Goal: Task Accomplishment & Management: Manage account settings

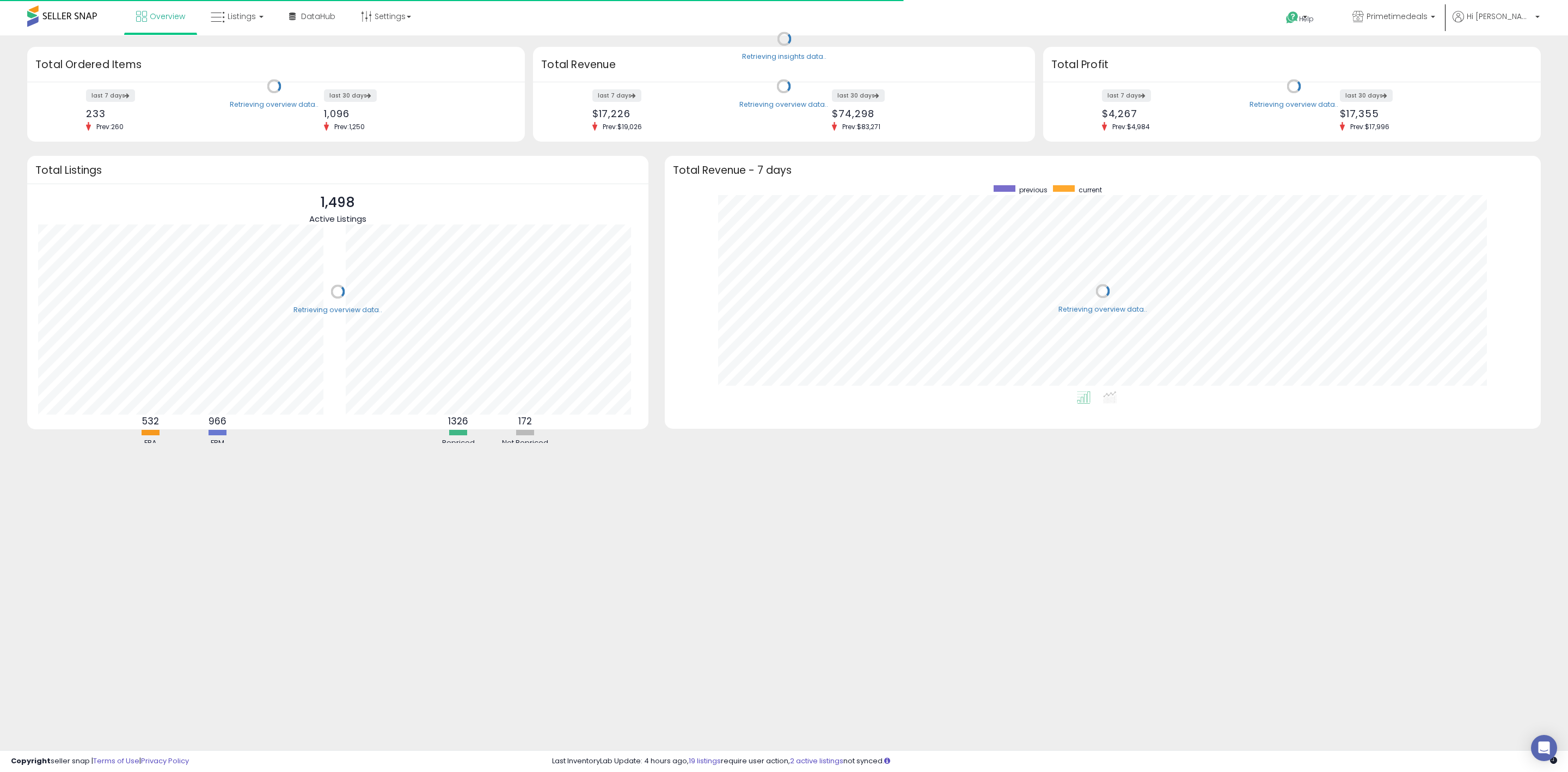
scroll to position [206, 854]
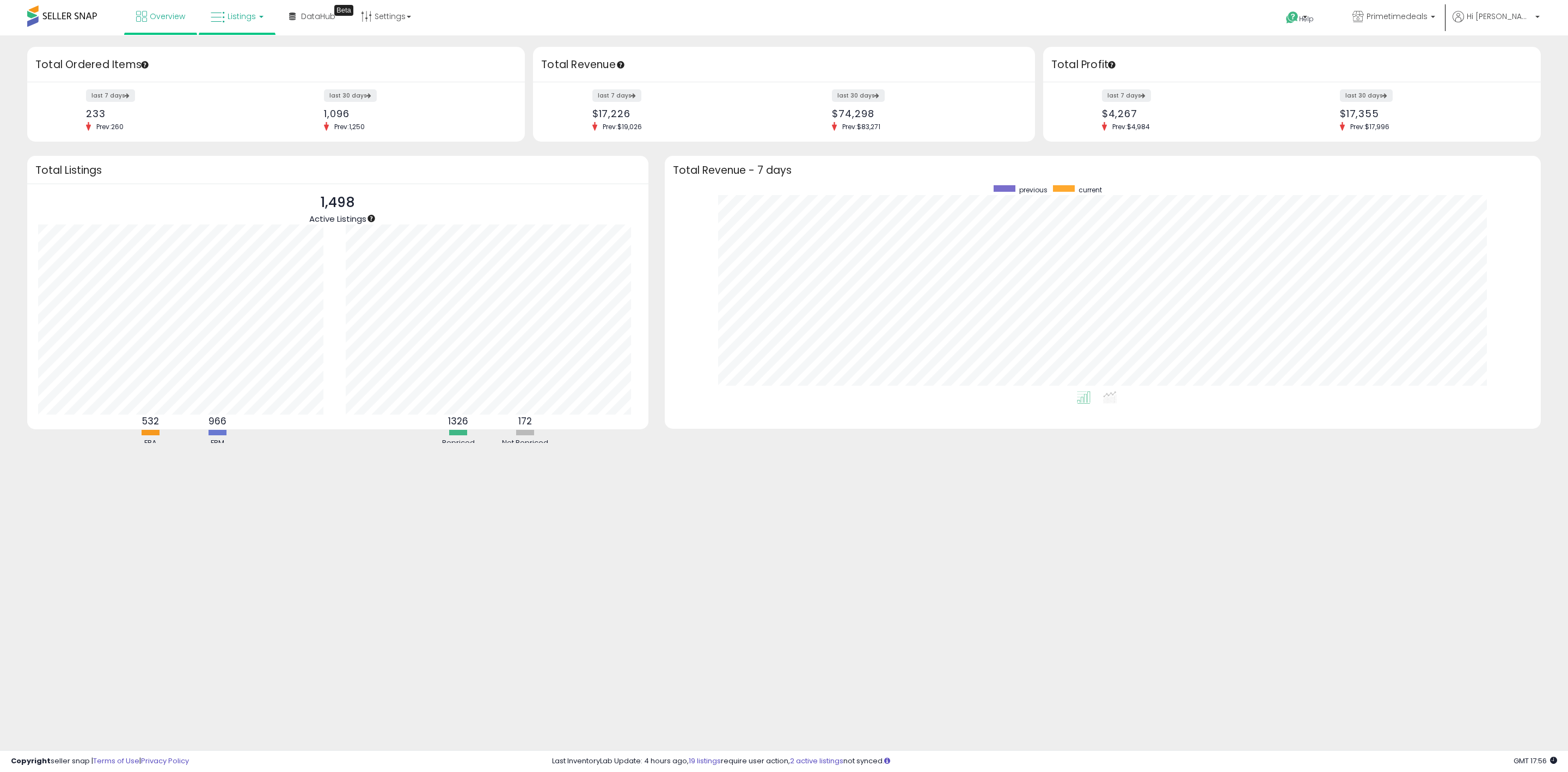
click at [258, 24] on link "Listings" at bounding box center [237, 16] width 69 height 32
click at [258, 49] on icon at bounding box center [245, 54] width 47 height 14
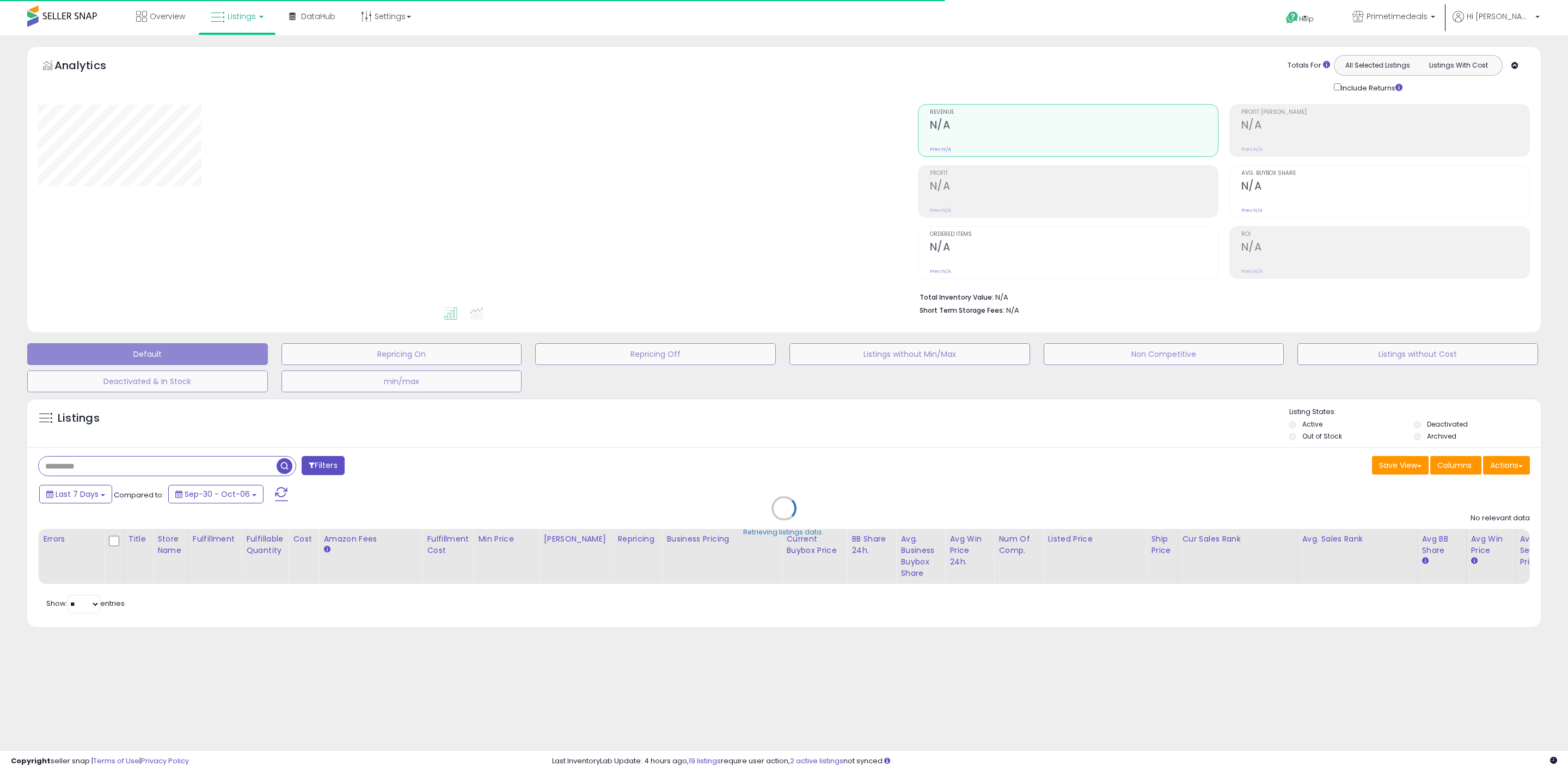
type input "****"
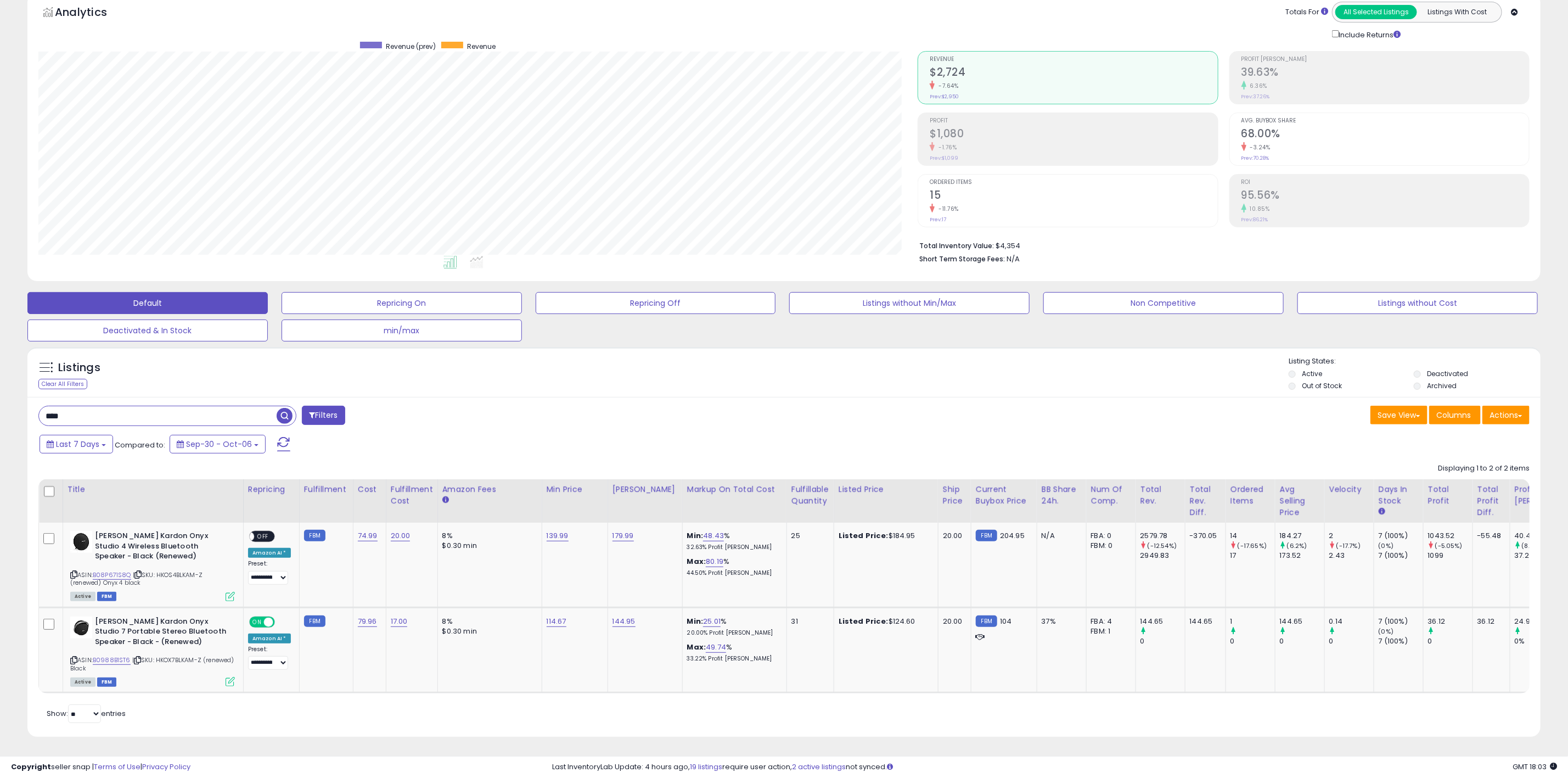
scroll to position [66, 0]
drag, startPoint x: -25, startPoint y: 410, endPoint x: -35, endPoint y: 410, distance: 10.0
click at [0, 410] on html "Unable to login Retrieving listings data.. has not yet accepted the Terms of Us…" at bounding box center [784, 335] width 1568 height 778
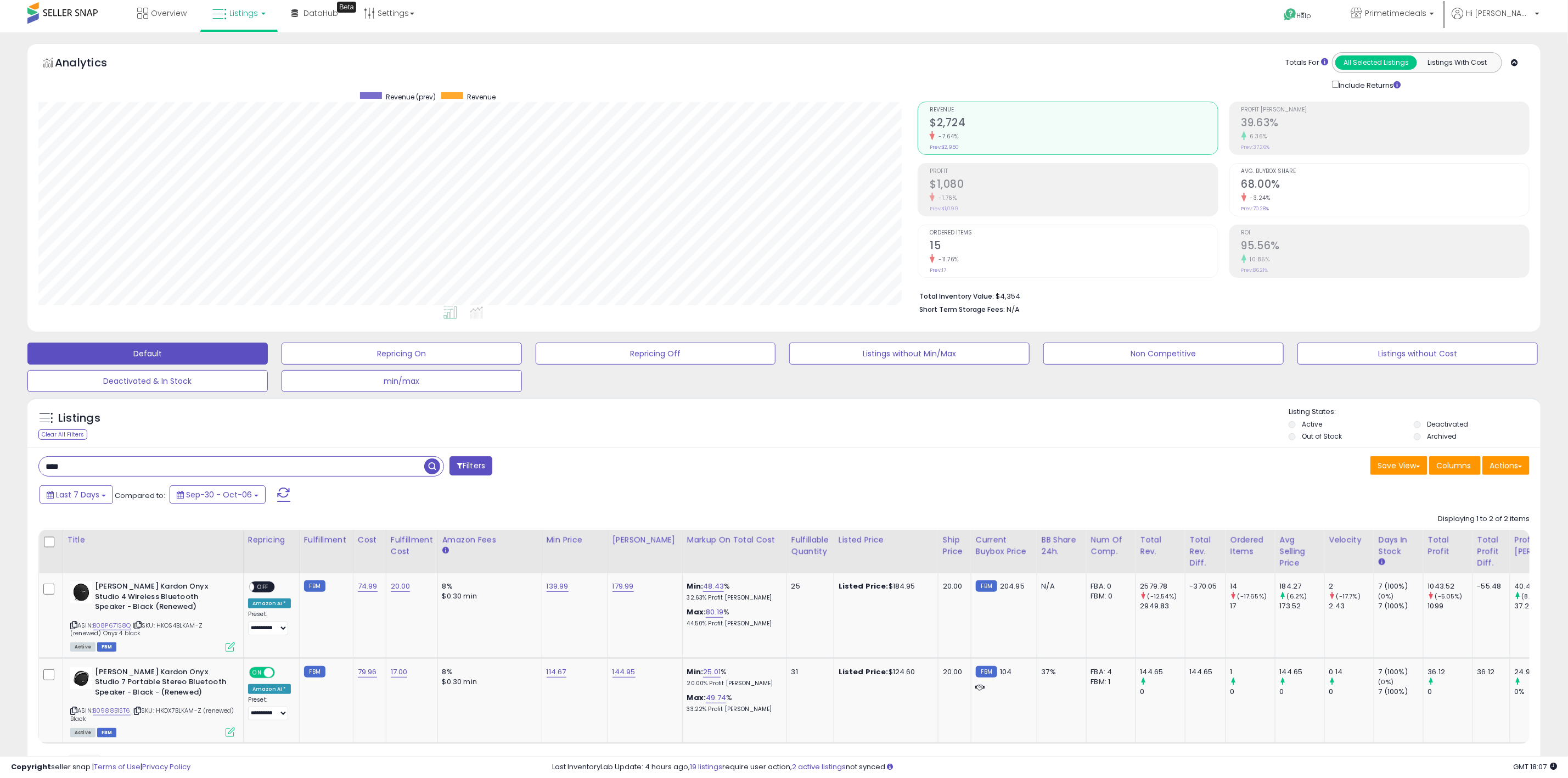
scroll to position [0, 0]
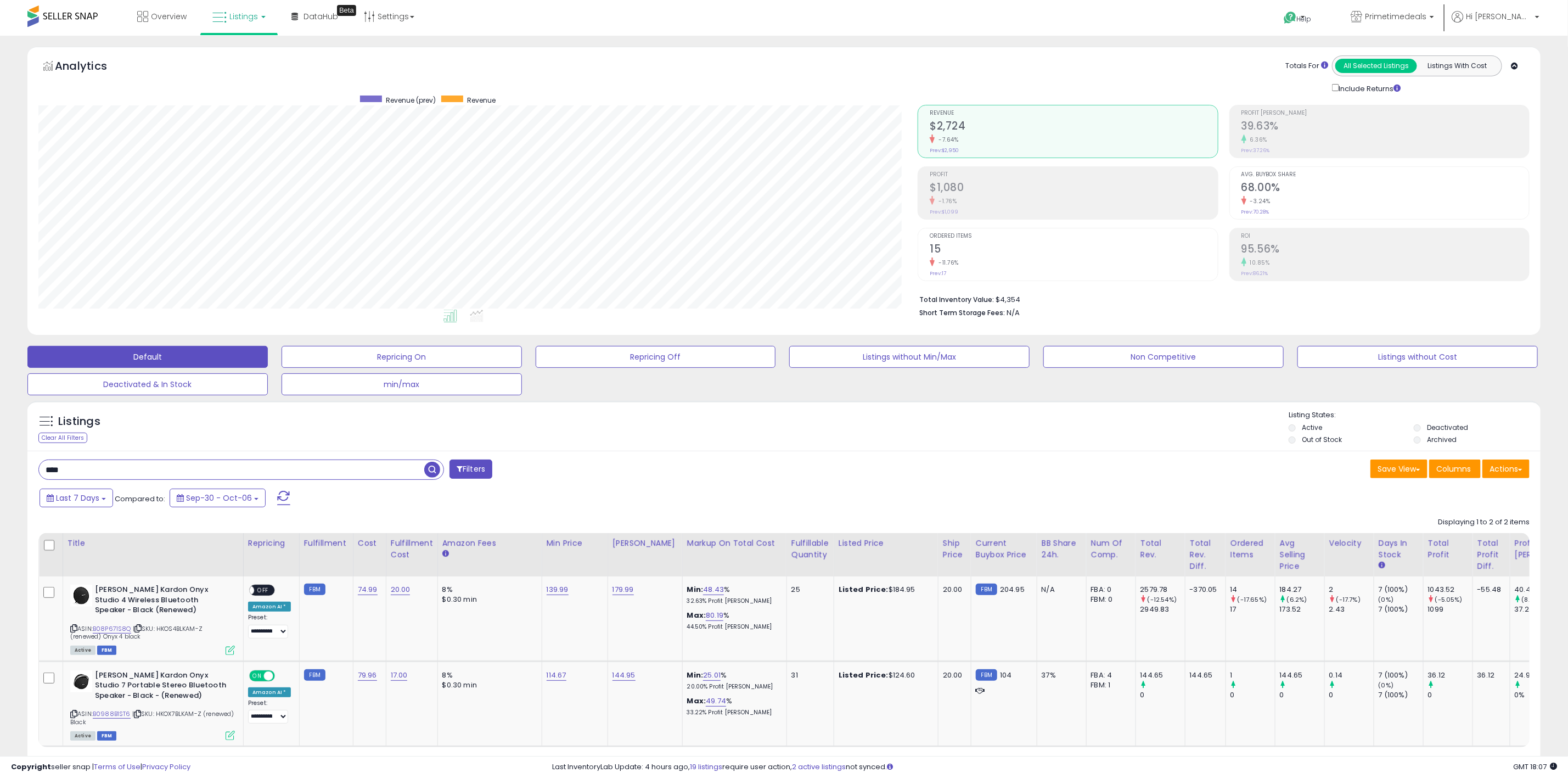
click at [94, 472] on input "****" at bounding box center [231, 469] width 385 height 19
drag, startPoint x: 91, startPoint y: 469, endPoint x: -48, endPoint y: 471, distance: 139.0
click at [0, 471] on html "Unable to login Retrieving listings data.. has not yet accepted the Terms of Us…" at bounding box center [784, 389] width 1568 height 778
click at [439, 468] on span "button" at bounding box center [432, 469] width 16 height 16
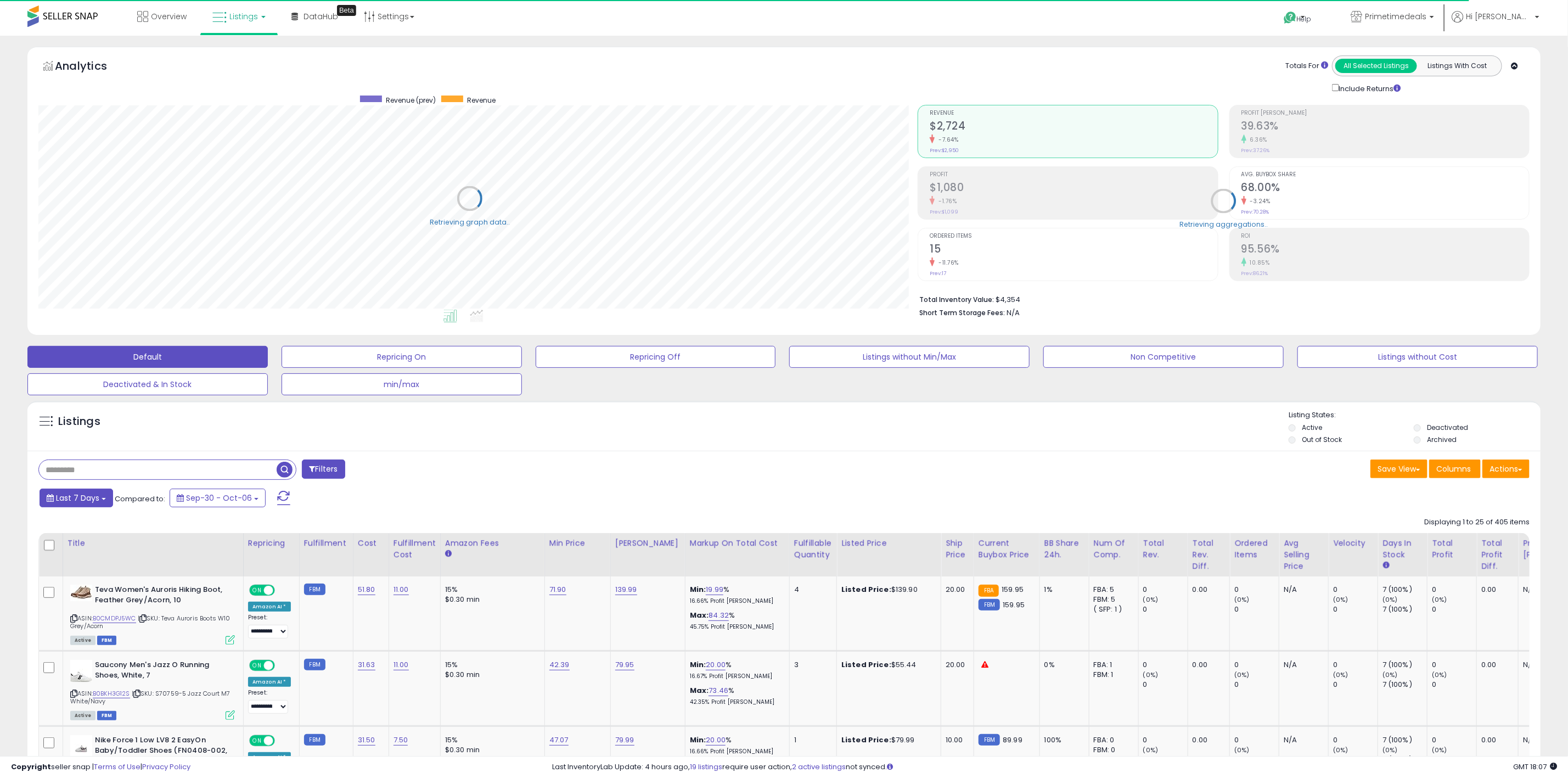
scroll to position [548778, 547852]
click at [149, 469] on input "text" at bounding box center [220, 469] width 362 height 19
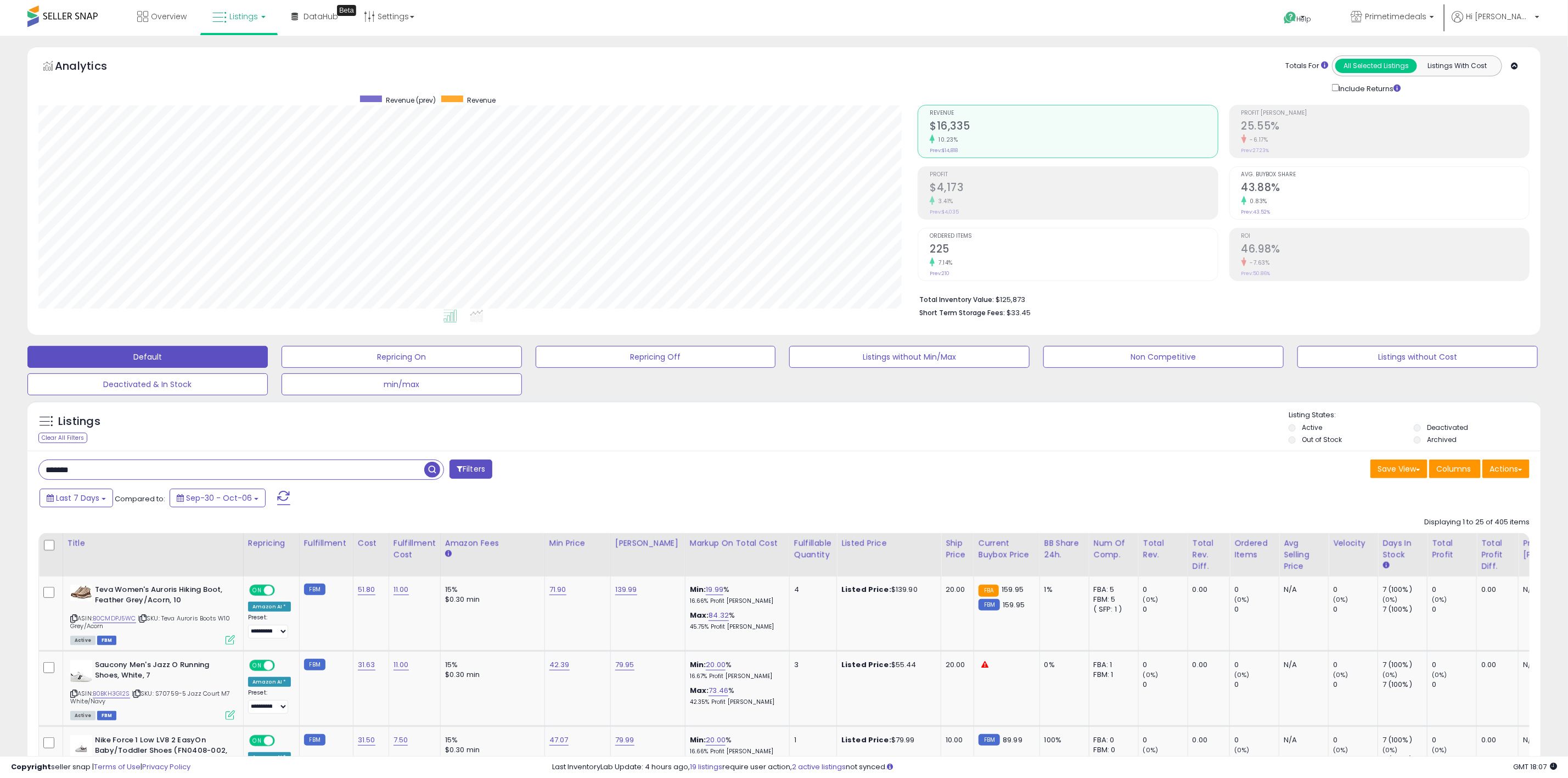
scroll to position [224, 879]
type input "********"
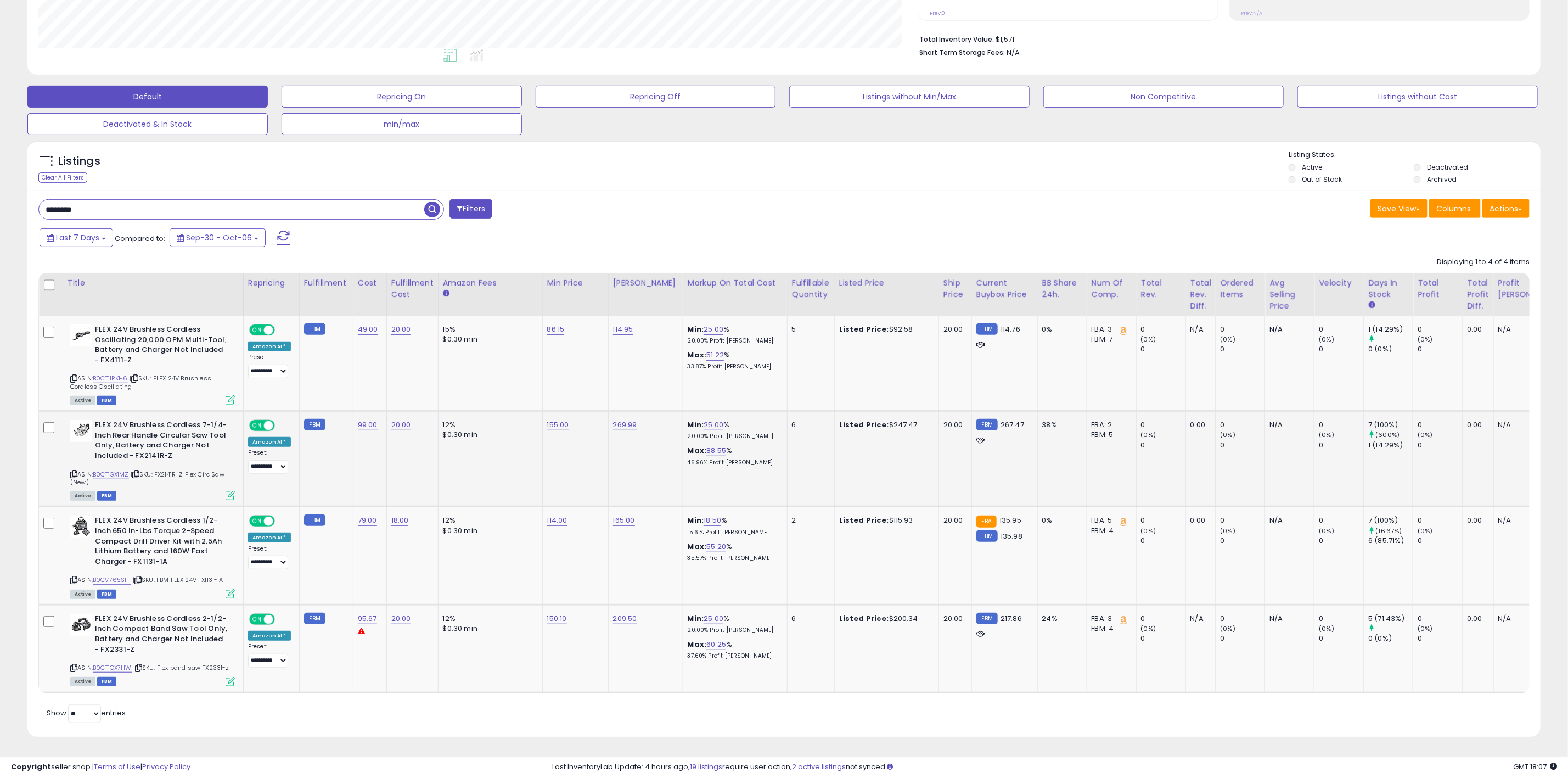
scroll to position [273, 0]
click at [122, 563] on div "ASIN: B0CV765SH1 | SKU: FBM FLEX 24V FX1131-1A Active FBM" at bounding box center [153, 556] width 165 height 81
click at [120, 576] on link "B0CV765SH1" at bounding box center [112, 580] width 38 height 9
click at [548, 515] on link "114.00" at bounding box center [557, 520] width 21 height 11
drag, startPoint x: 551, startPoint y: 486, endPoint x: 411, endPoint y: 492, distance: 140.1
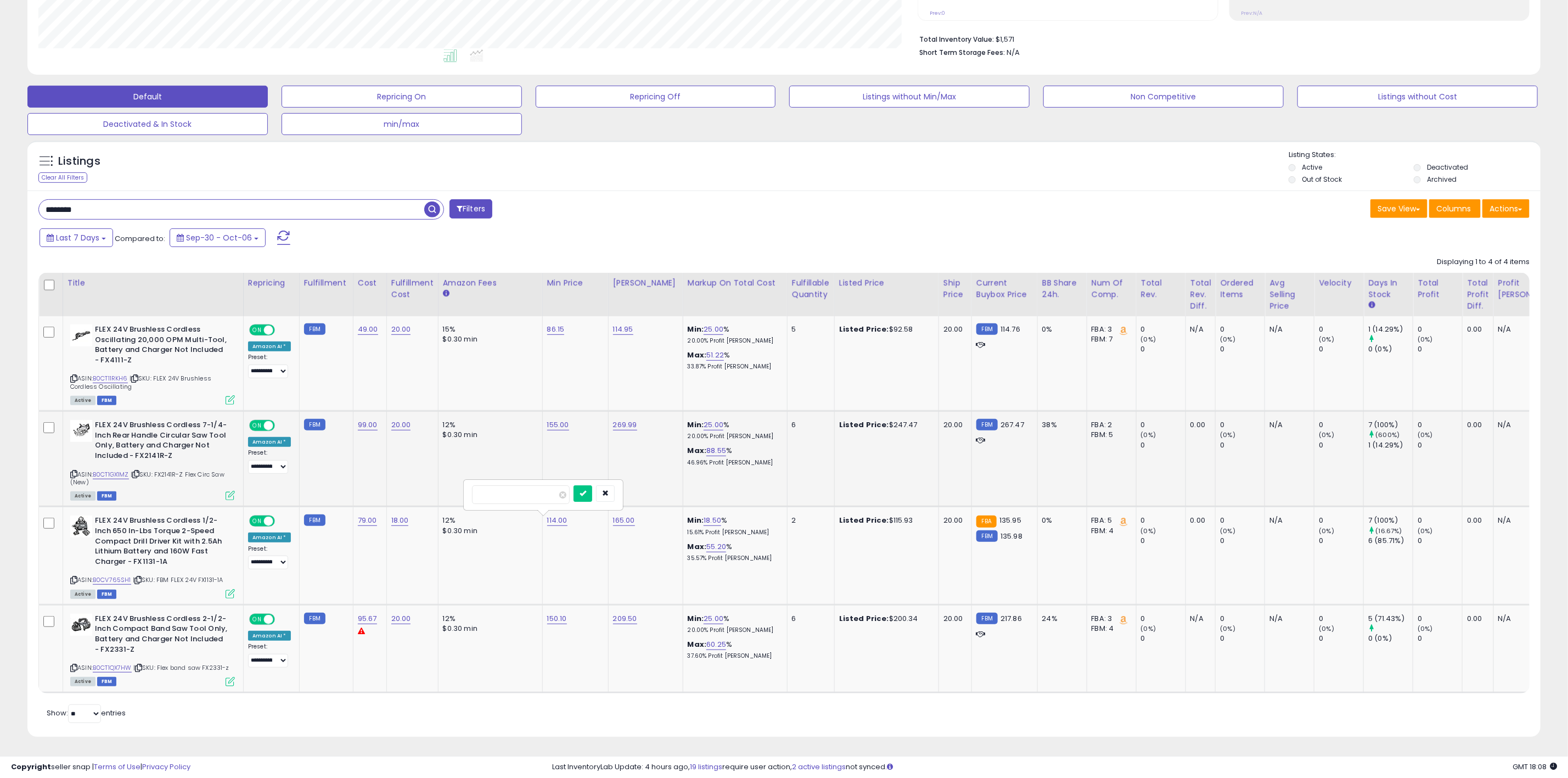
click at [411, 492] on tbody "**********" at bounding box center [878, 504] width 1677 height 376
type input "***"
click at [586, 490] on icon "submit" at bounding box center [583, 493] width 6 height 6
click at [834, 612] on td "Listed Price: $200.34" at bounding box center [886, 649] width 104 height 88
drag, startPoint x: 894, startPoint y: 413, endPoint x: 833, endPoint y: 413, distance: 61.0
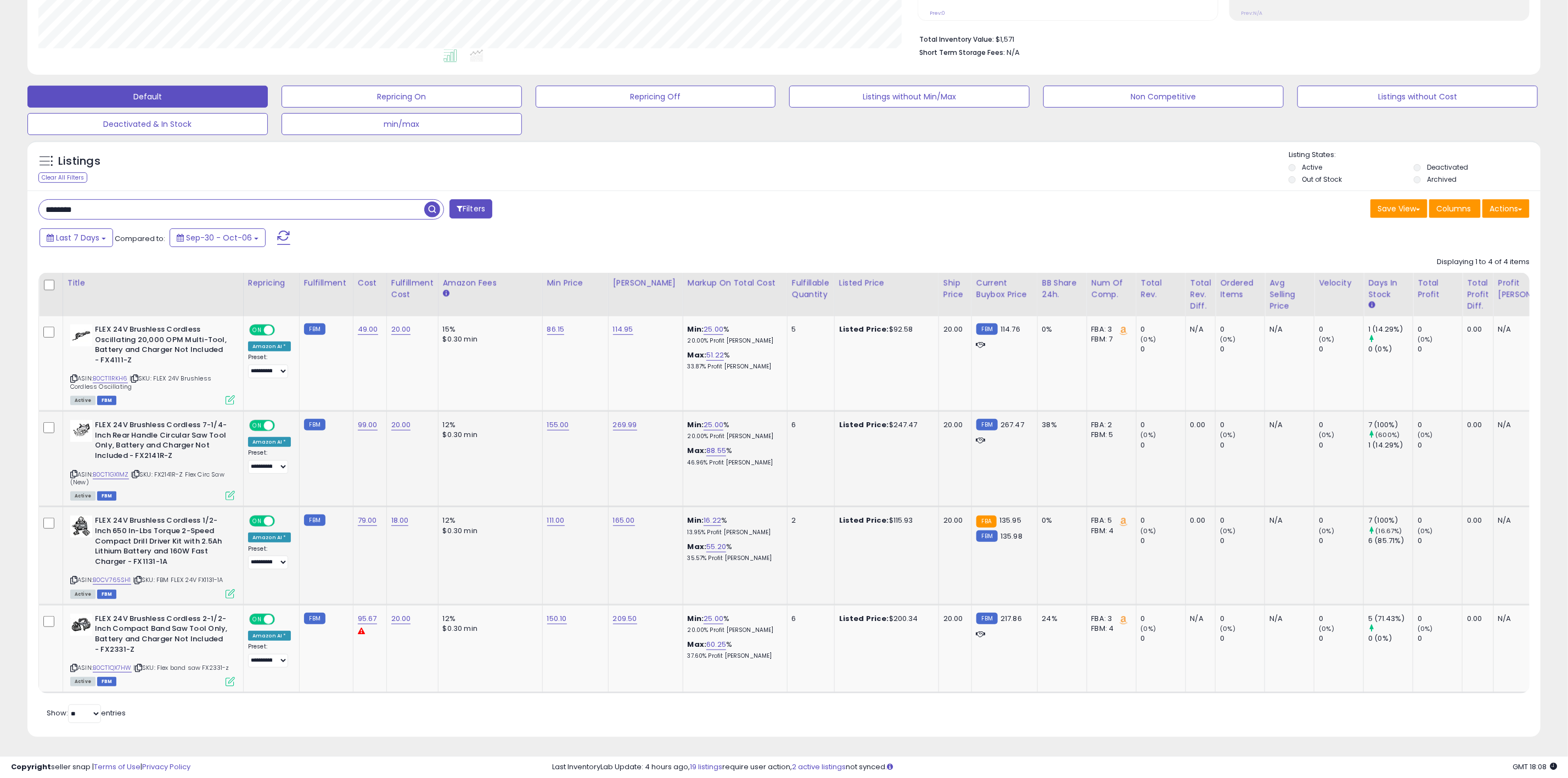
click at [839, 420] on div "Listed Price: $247.47" at bounding box center [885, 425] width 91 height 10
drag, startPoint x: 895, startPoint y: 319, endPoint x: 815, endPoint y: 315, distance: 80.1
click at [815, 316] on tr "**********" at bounding box center [878, 363] width 1677 height 95
click at [704, 324] on link "25.00" at bounding box center [714, 329] width 20 height 11
drag, startPoint x: 646, startPoint y: 290, endPoint x: 592, endPoint y: 289, distance: 54.0
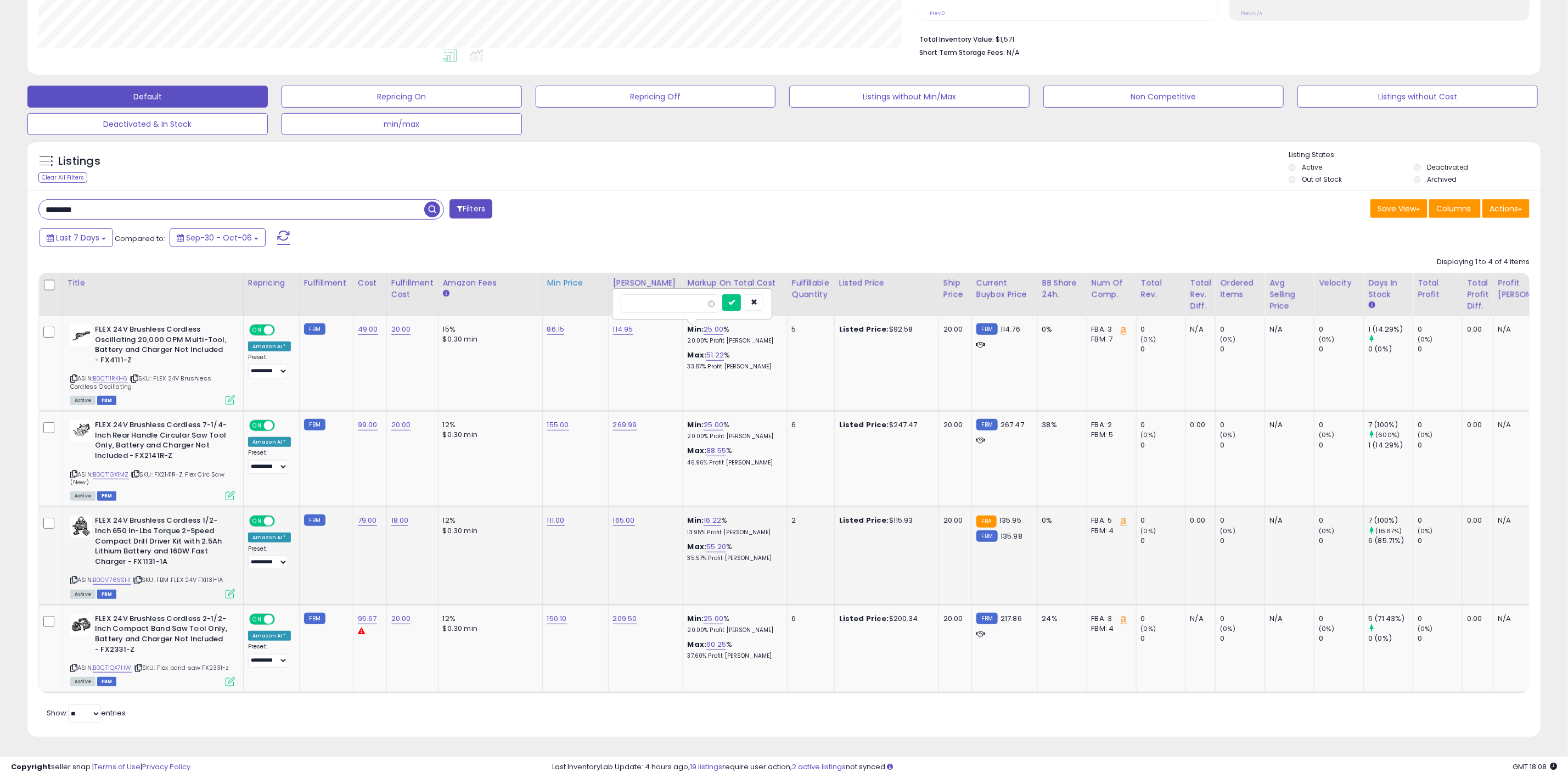
click at [592, 289] on table "Title Repricing" at bounding box center [877, 483] width 1678 height 420
type input "**"
click at [741, 295] on button "submit" at bounding box center [731, 302] width 18 height 16
click at [551, 324] on link "80.98" at bounding box center [557, 329] width 20 height 11
drag, startPoint x: 526, startPoint y: 287, endPoint x: 311, endPoint y: 297, distance: 215.2
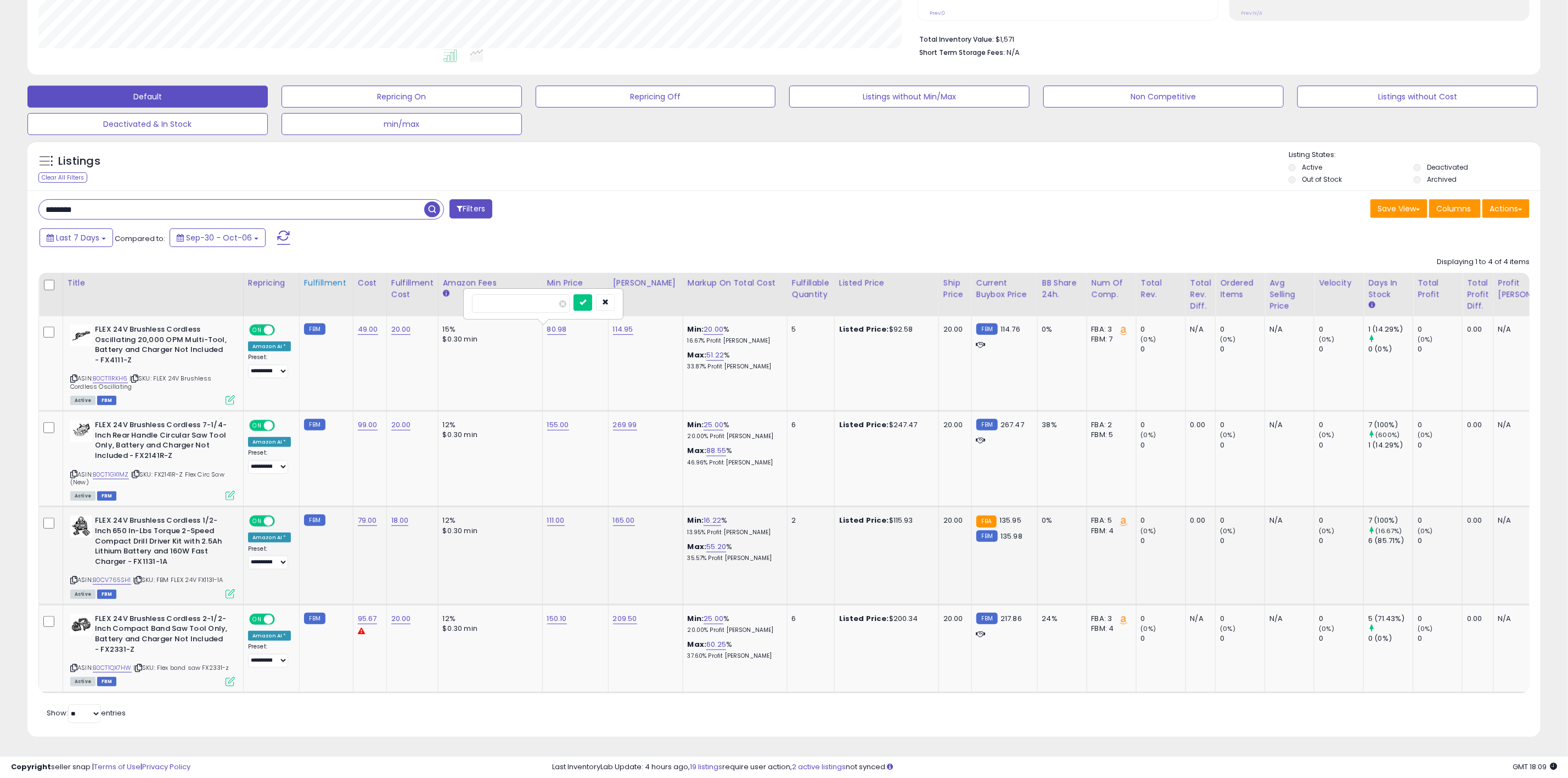
click at [311, 297] on table "Title Repricing" at bounding box center [877, 483] width 1678 height 420
type input "*****"
click at [592, 295] on button "submit" at bounding box center [583, 302] width 18 height 16
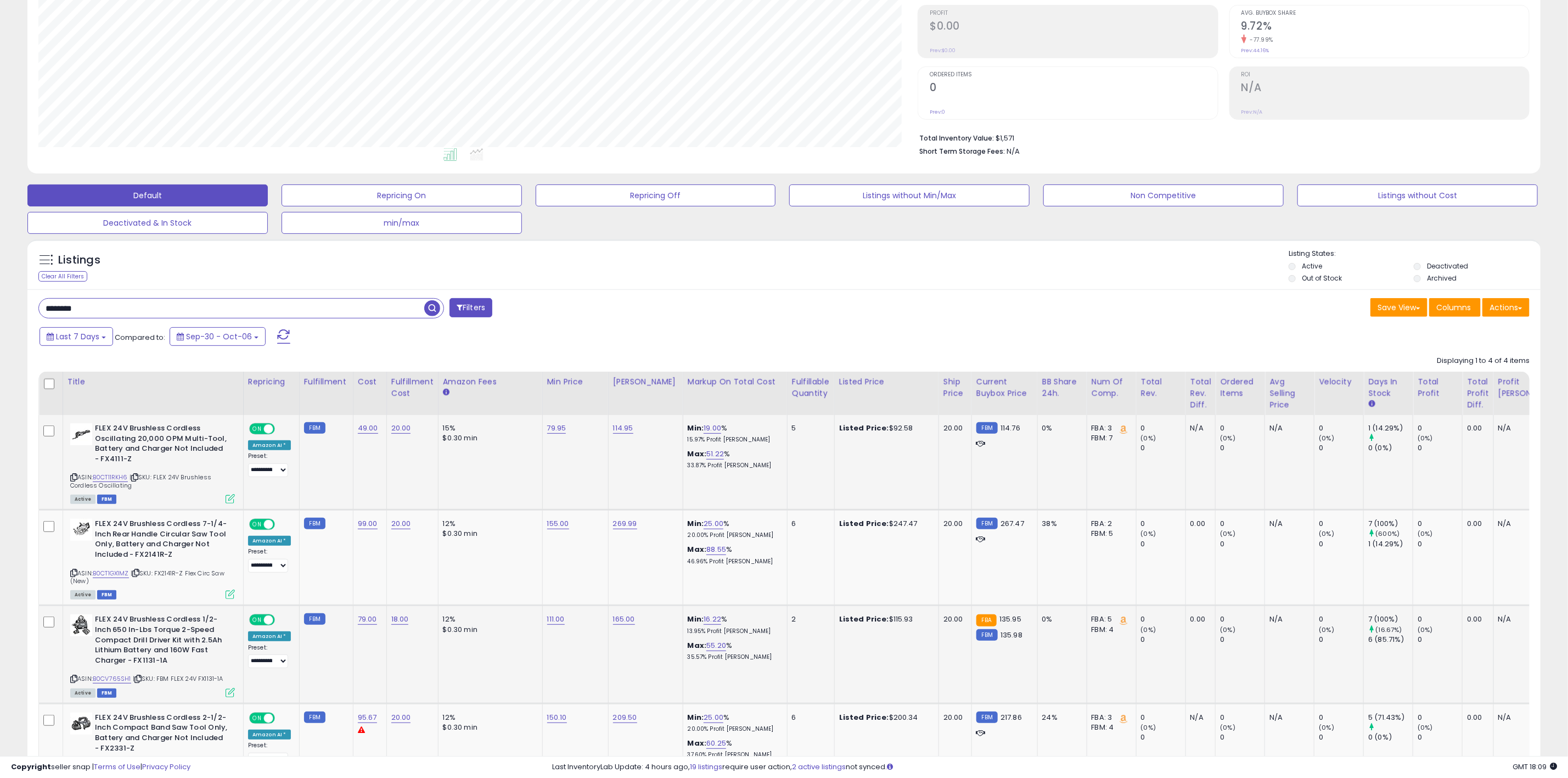
scroll to position [0, 0]
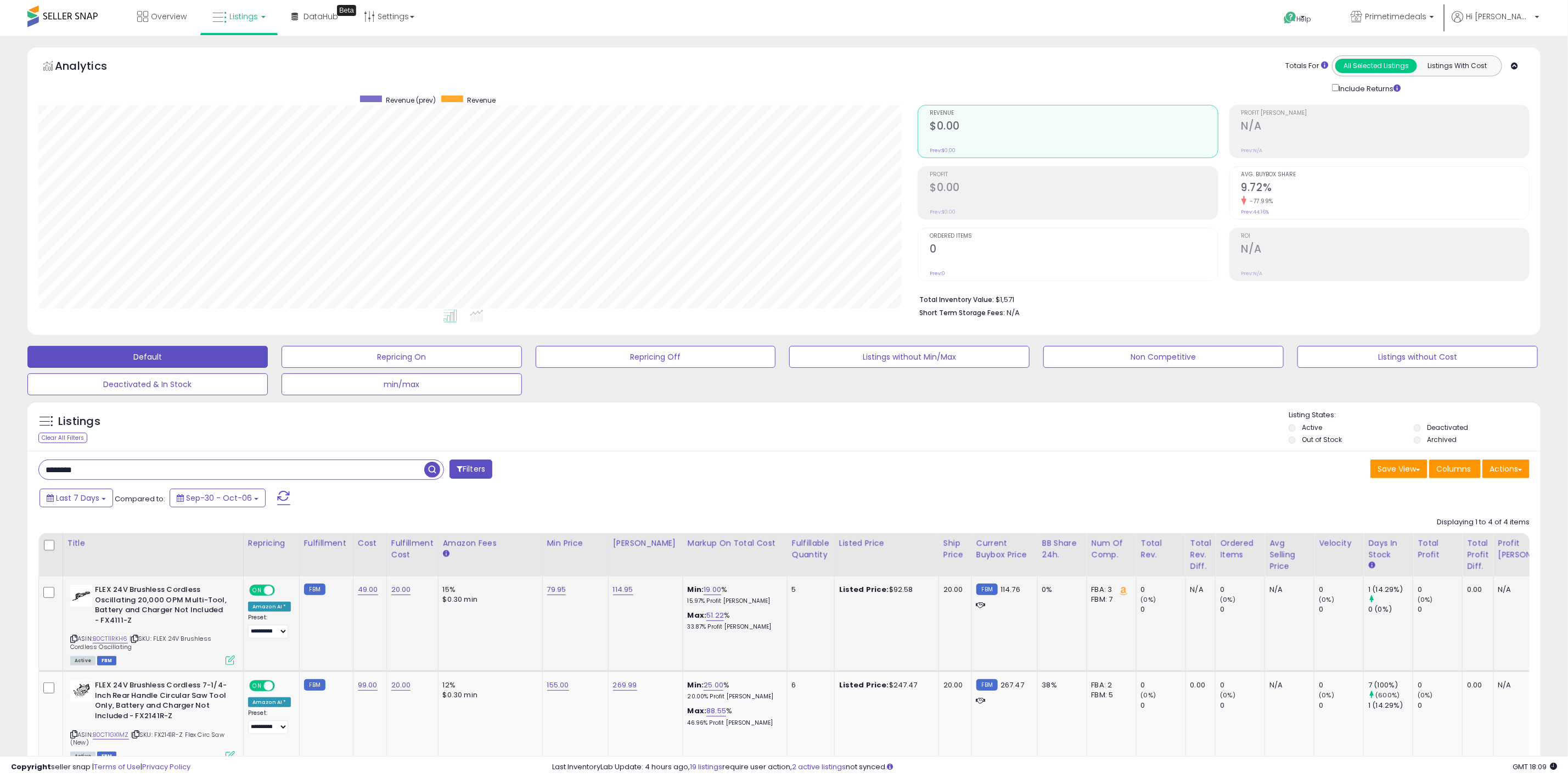
click at [763, 418] on div "Listings Clear All Filters Listing States:" at bounding box center [784, 429] width 1513 height 38
click at [82, 15] on span at bounding box center [62, 16] width 70 height 21
drag, startPoint x: 135, startPoint y: 474, endPoint x: -26, endPoint y: 483, distance: 161.3
click at [0, 483] on html "Unable to login Retrieving listings data.. has not yet accepted the Terms of Us…" at bounding box center [784, 389] width 1568 height 778
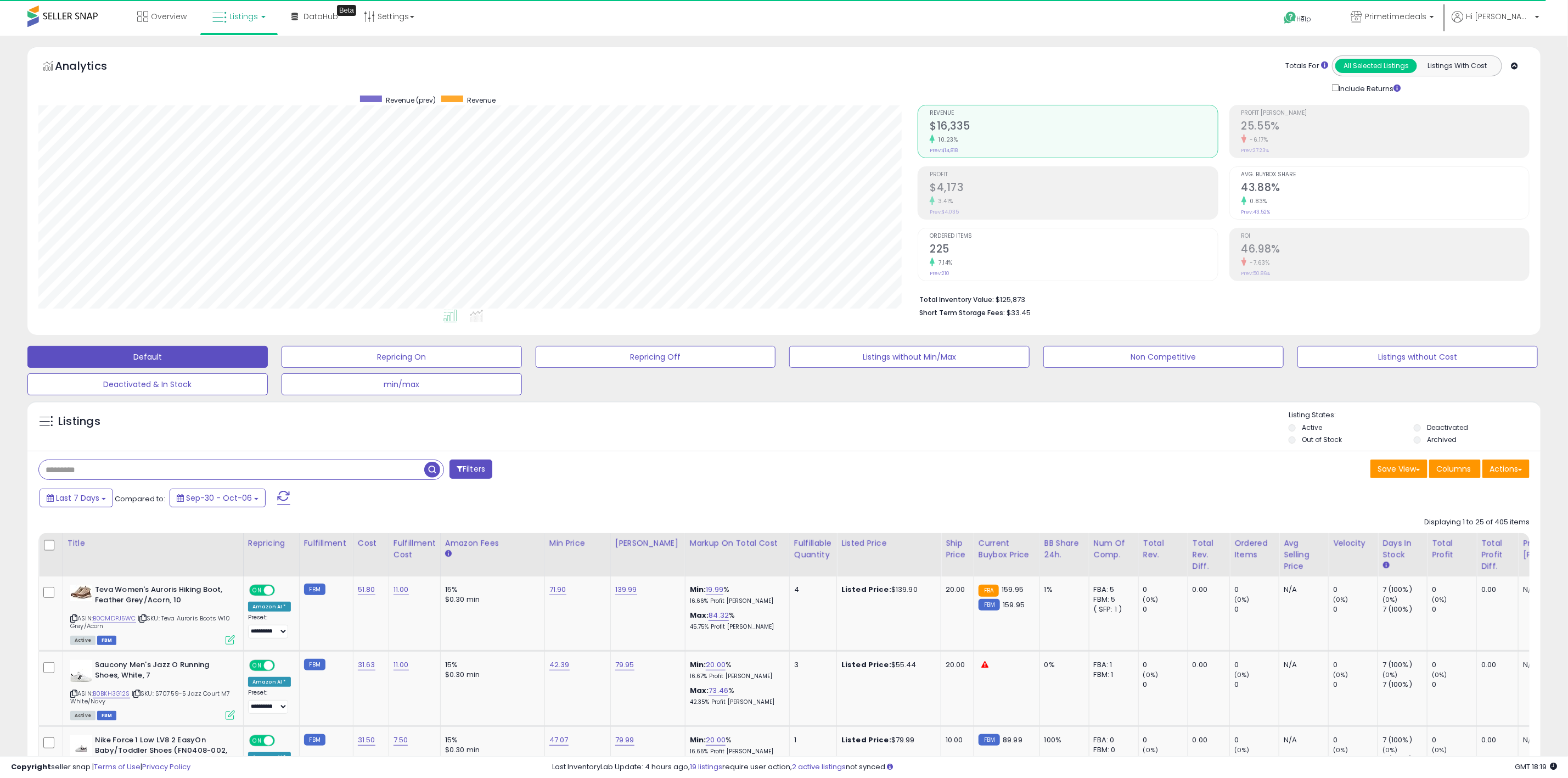
click at [84, 479] on input "text" at bounding box center [231, 469] width 385 height 19
